Goal: Task Accomplishment & Management: Manage account settings

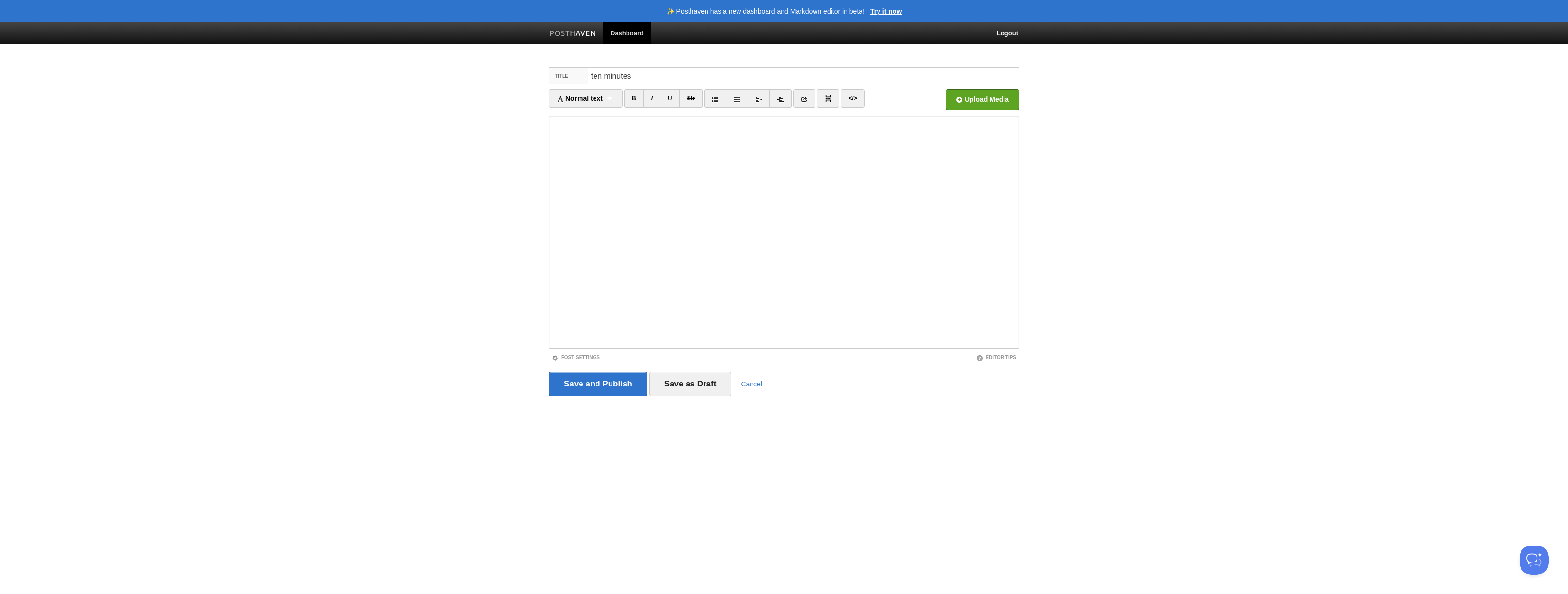
type input "ten minutes"
click at [606, 379] on input "Save and Publish" at bounding box center [598, 384] width 98 height 24
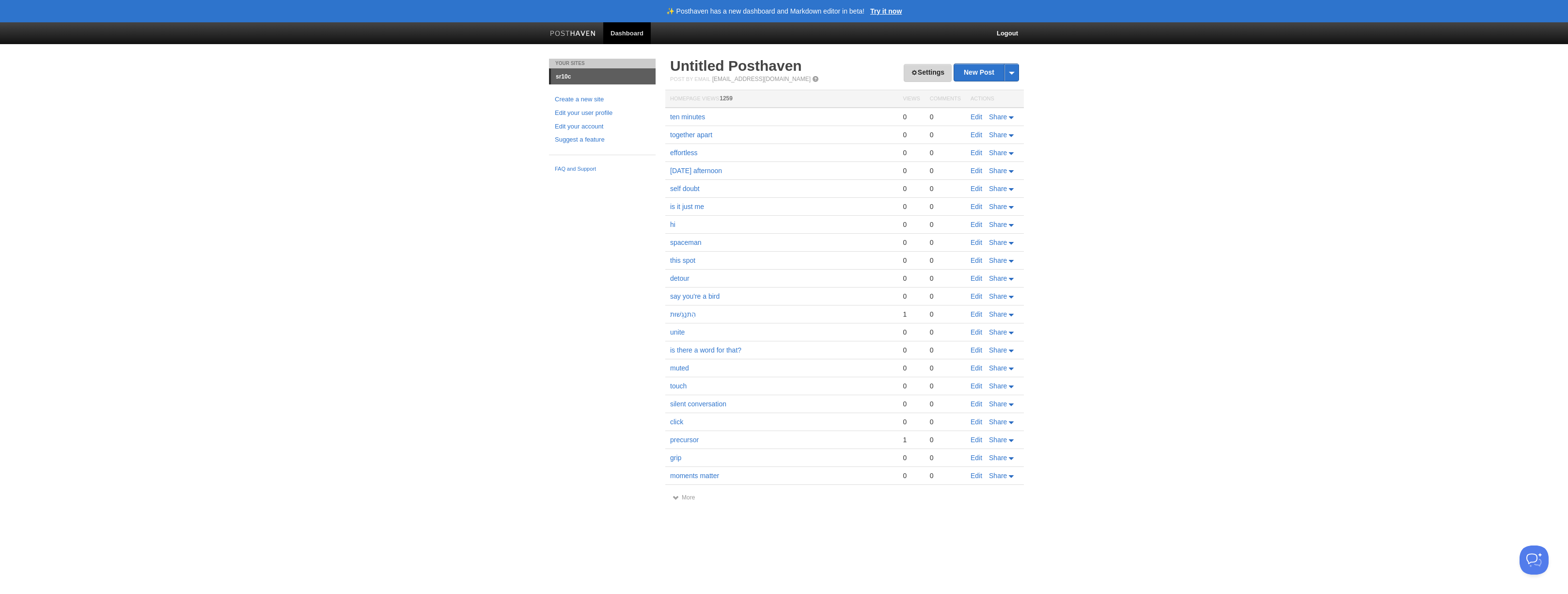
click at [931, 72] on link "Settings" at bounding box center [927, 73] width 48 height 18
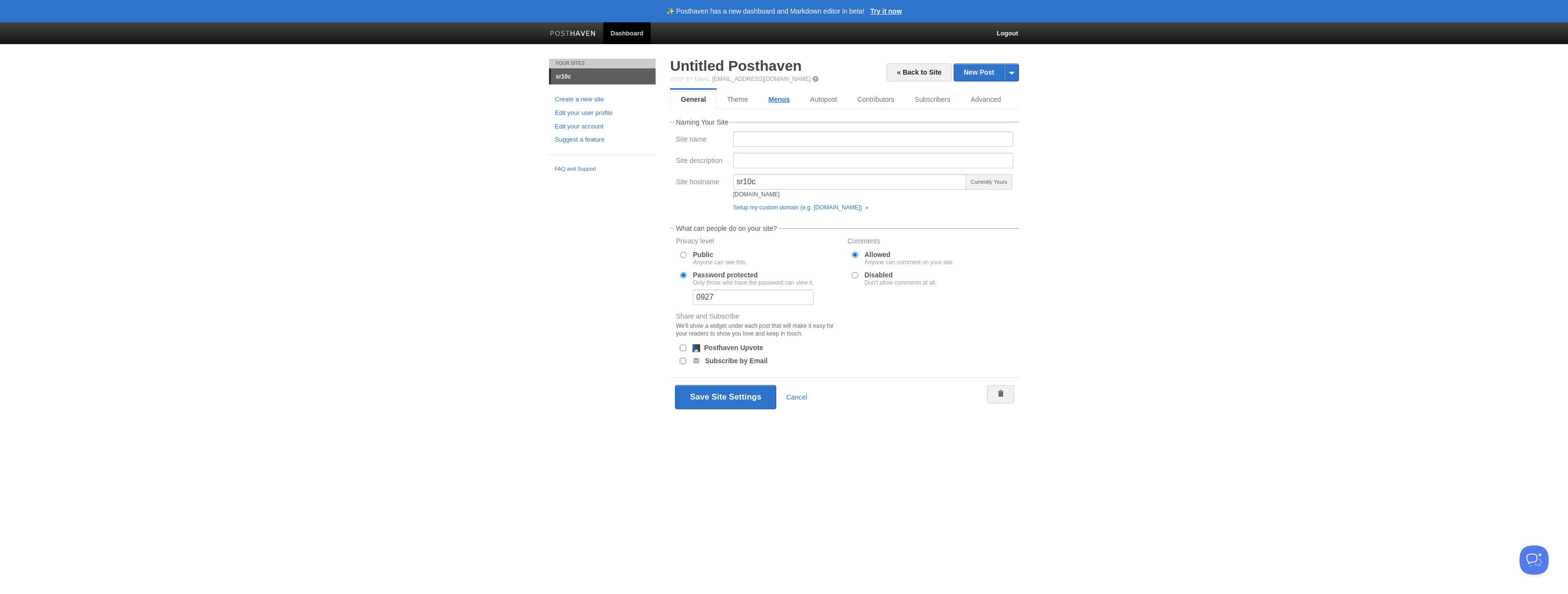
click at [773, 99] on link "Menus" at bounding box center [779, 99] width 42 height 20
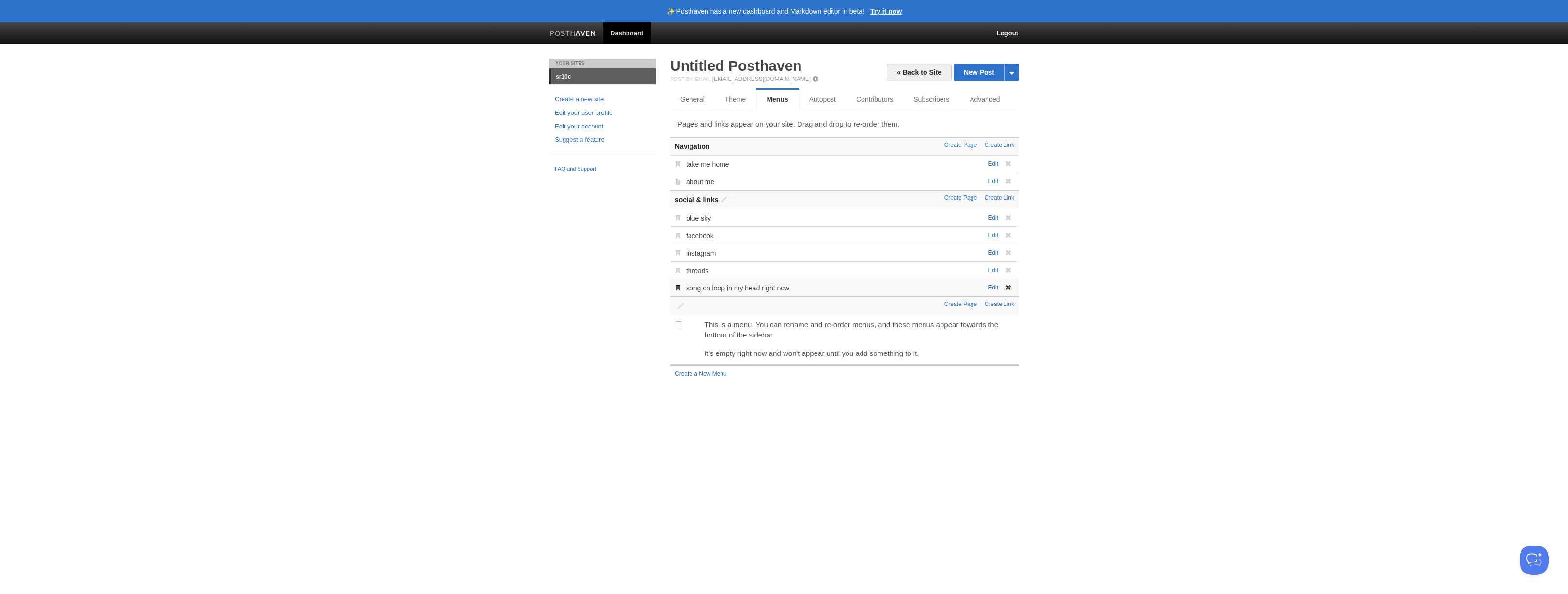
click at [994, 289] on link "Edit" at bounding box center [993, 287] width 10 height 7
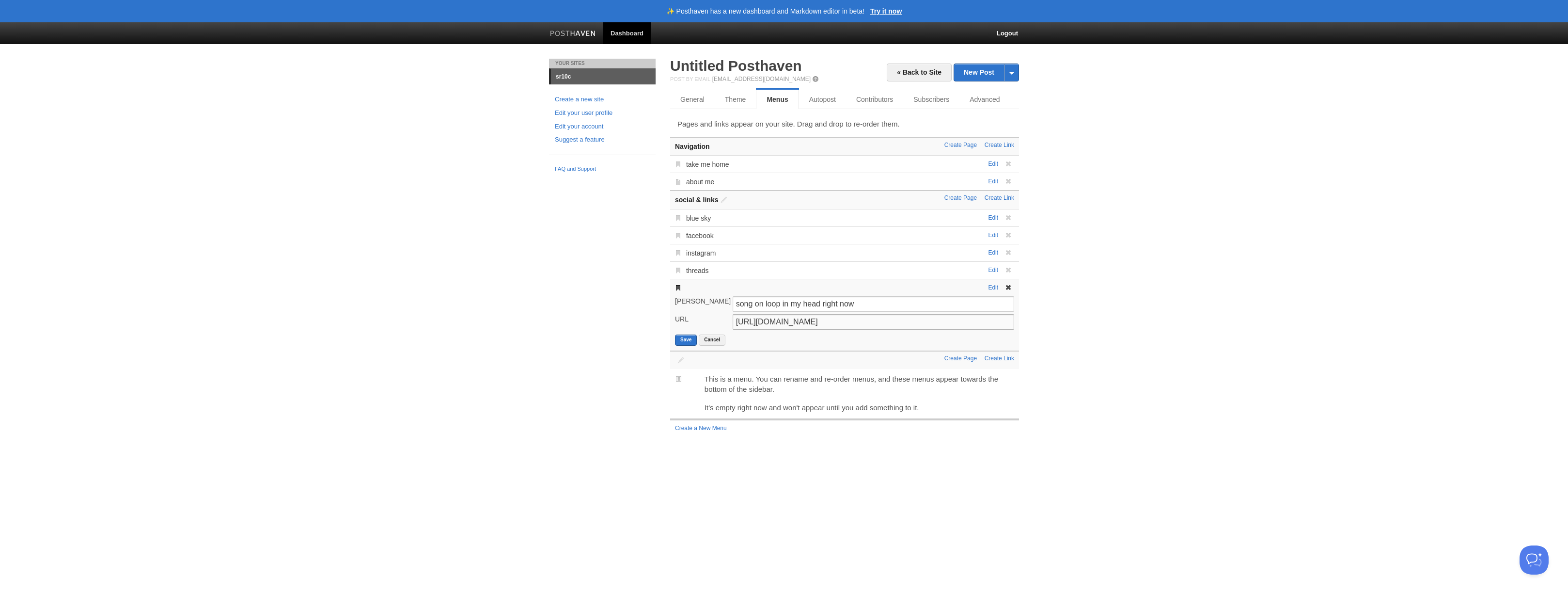
click at [797, 326] on input "[URL][DOMAIN_NAME]" at bounding box center [873, 322] width 281 height 15
paste input "hA9bEKKxTNU?si=P4TRsZr8zq2JKcKn"
type input "[URL][DOMAIN_NAME]"
click at [685, 339] on button "Save" at bounding box center [686, 341] width 22 height 11
